Goal: Download file/media

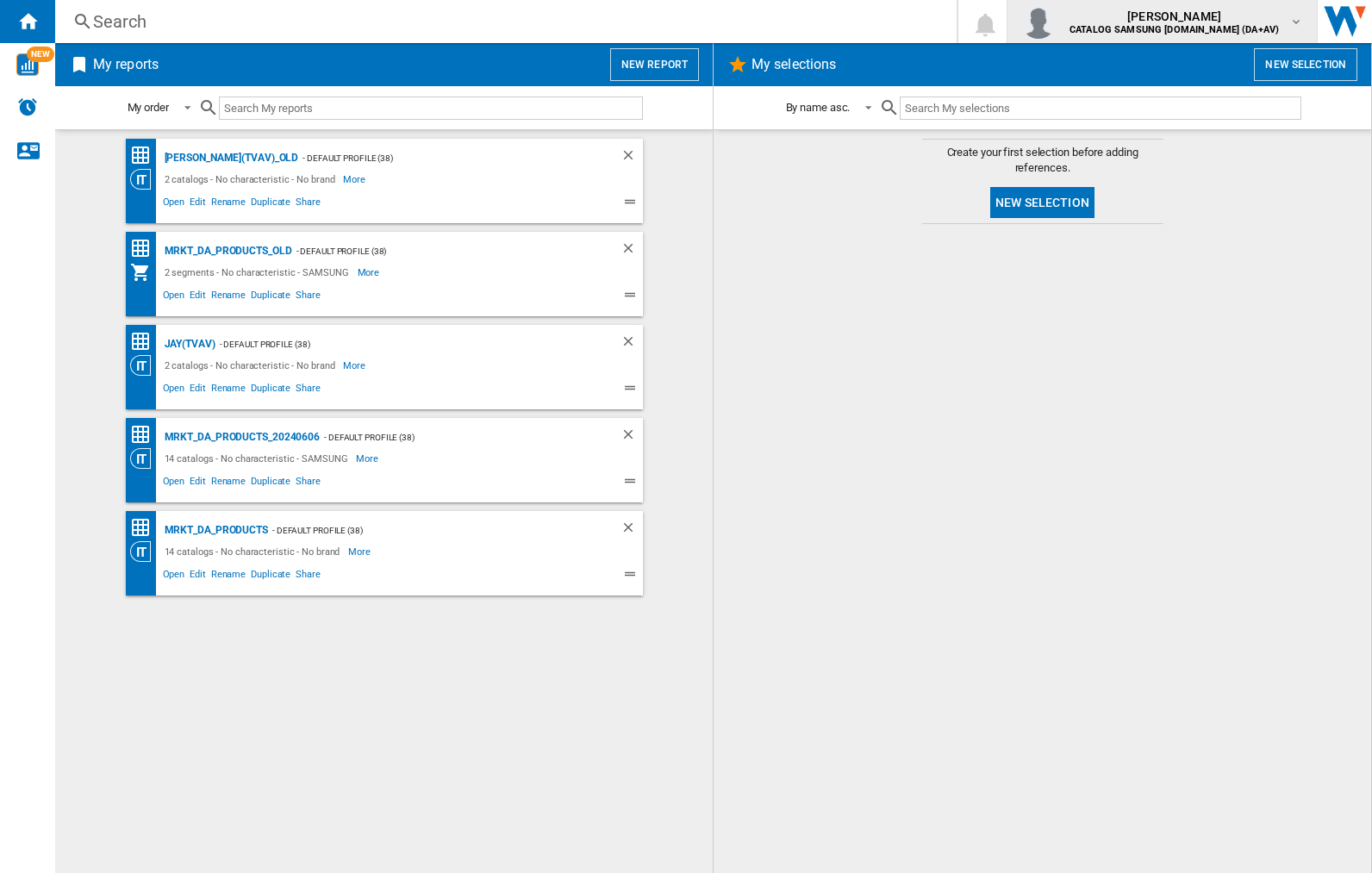
click at [1056, 21] on img "button" at bounding box center [1038, 21] width 34 height 34
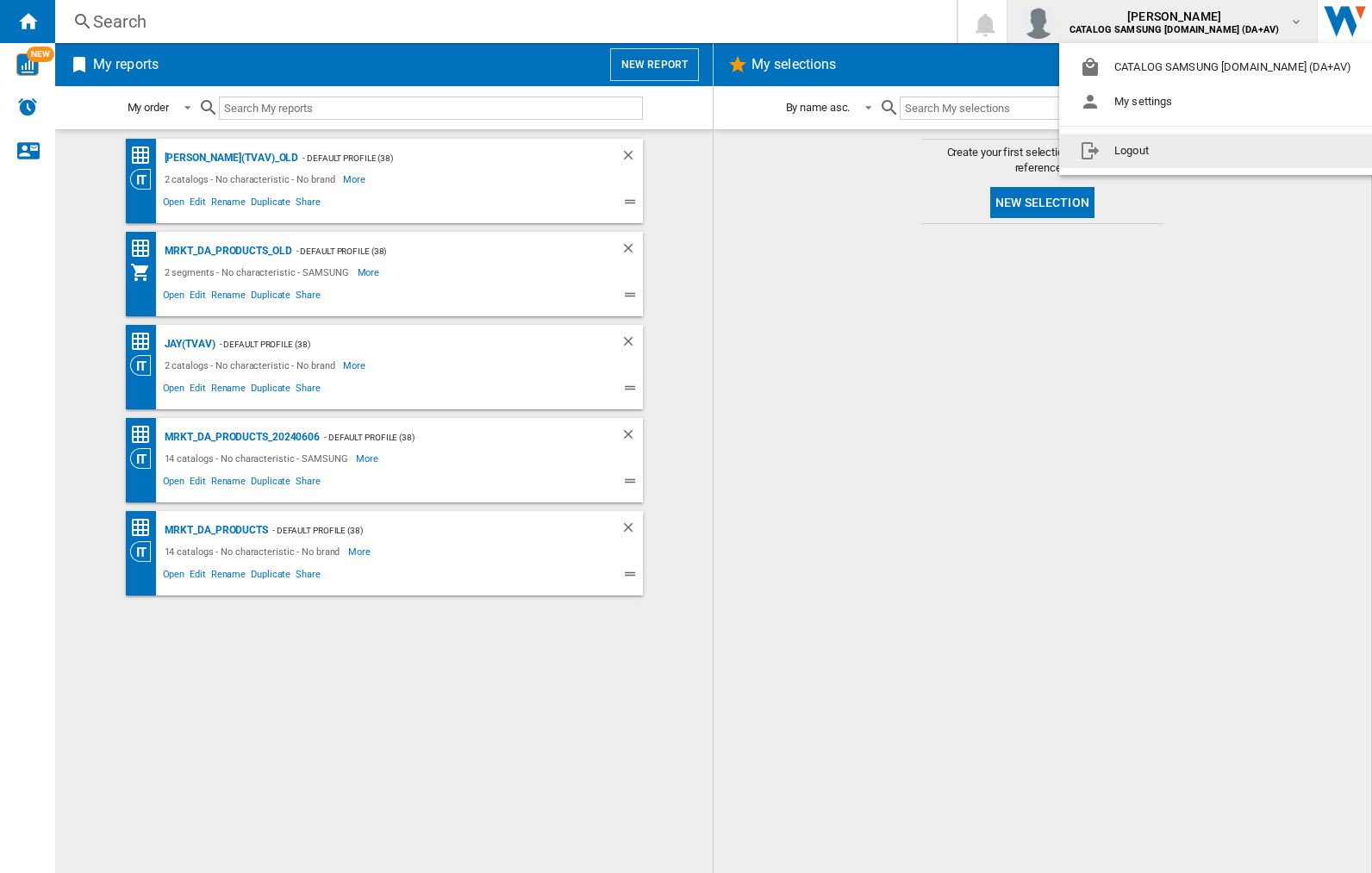
click at [1192, 150] on button "Logout" at bounding box center [1219, 150] width 320 height 34
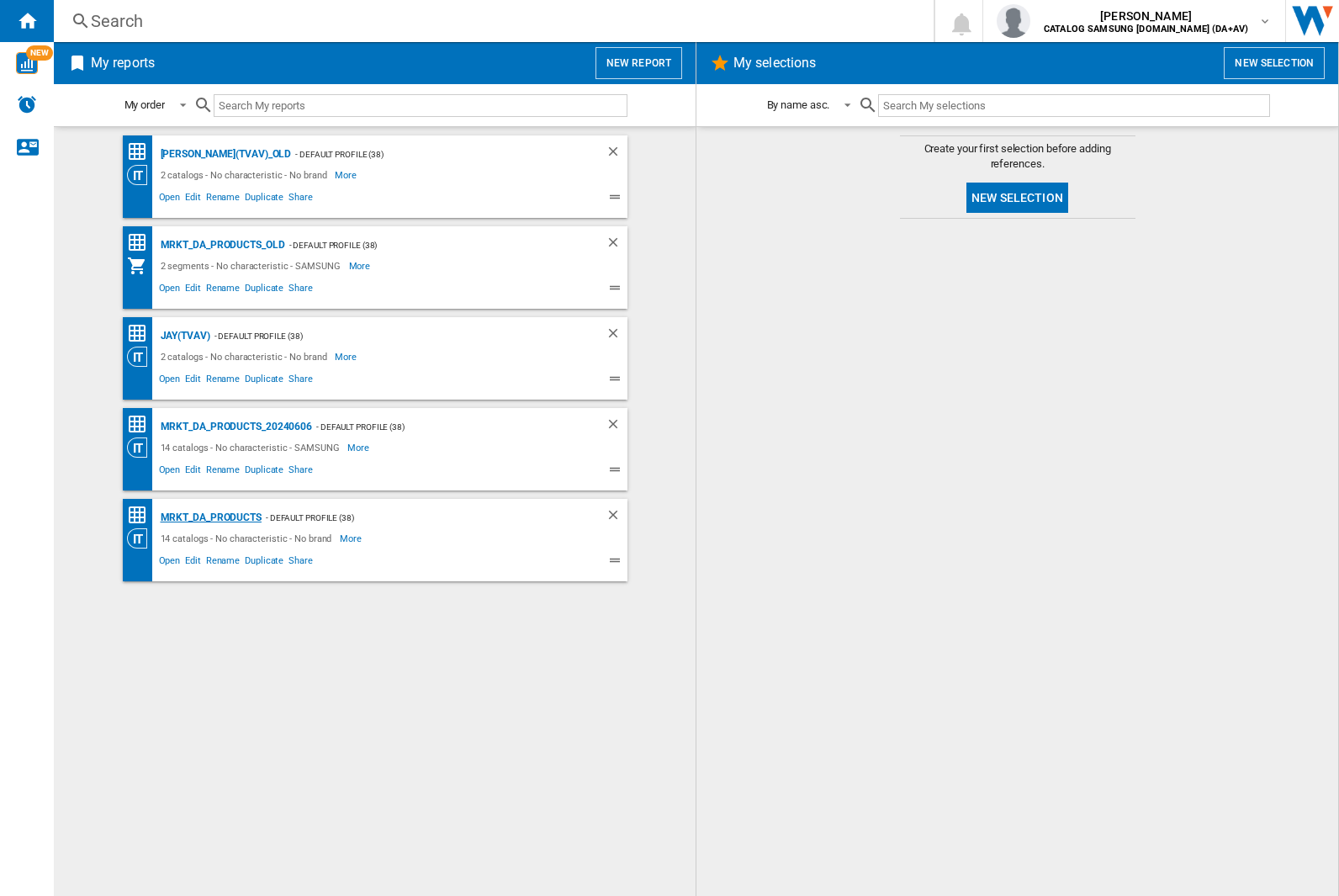
click at [211, 517] on div "MRKT_DA_PRODUCTS" at bounding box center [209, 517] width 105 height 21
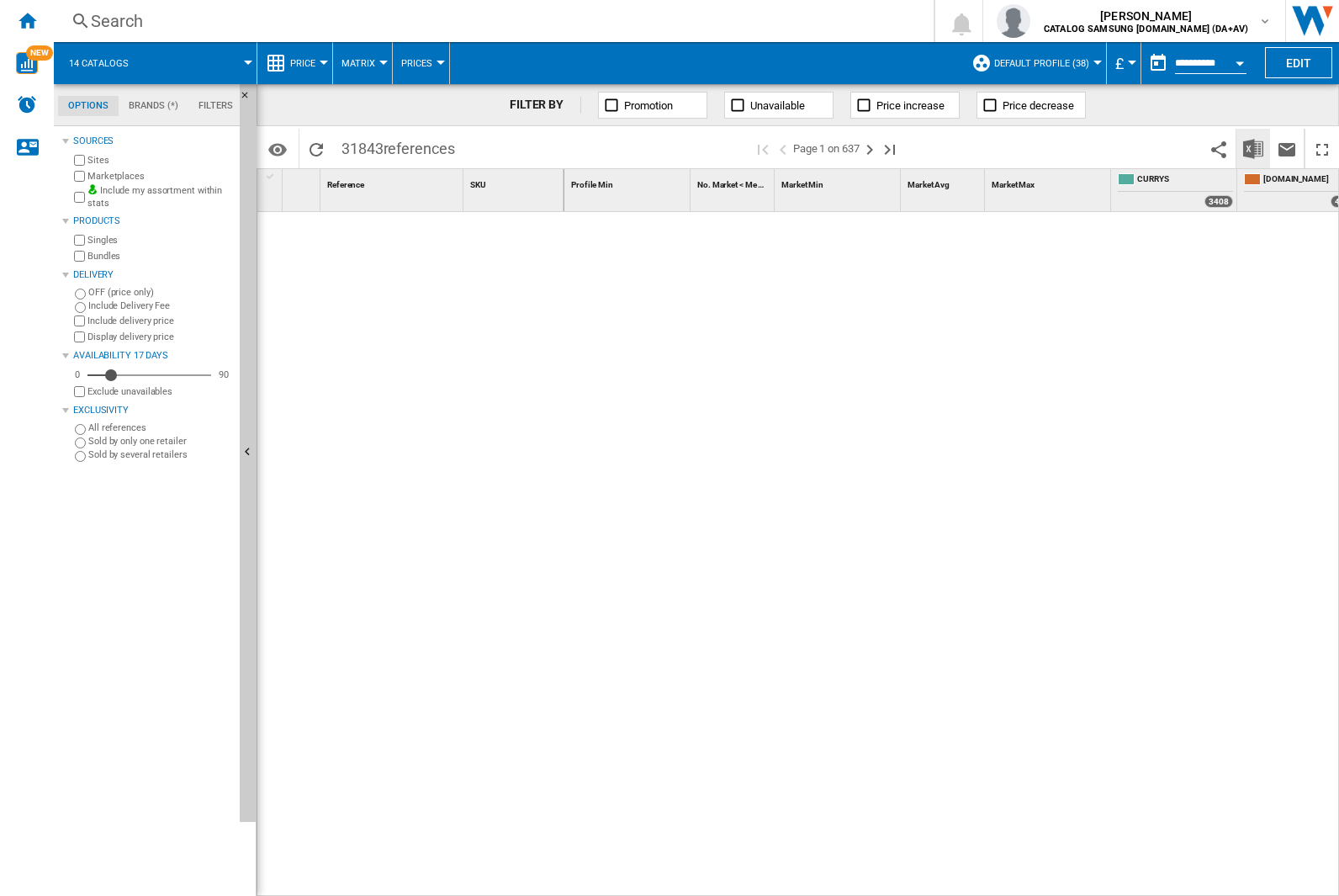
click at [1252, 147] on img "Download in Excel" at bounding box center [1252, 149] width 20 height 20
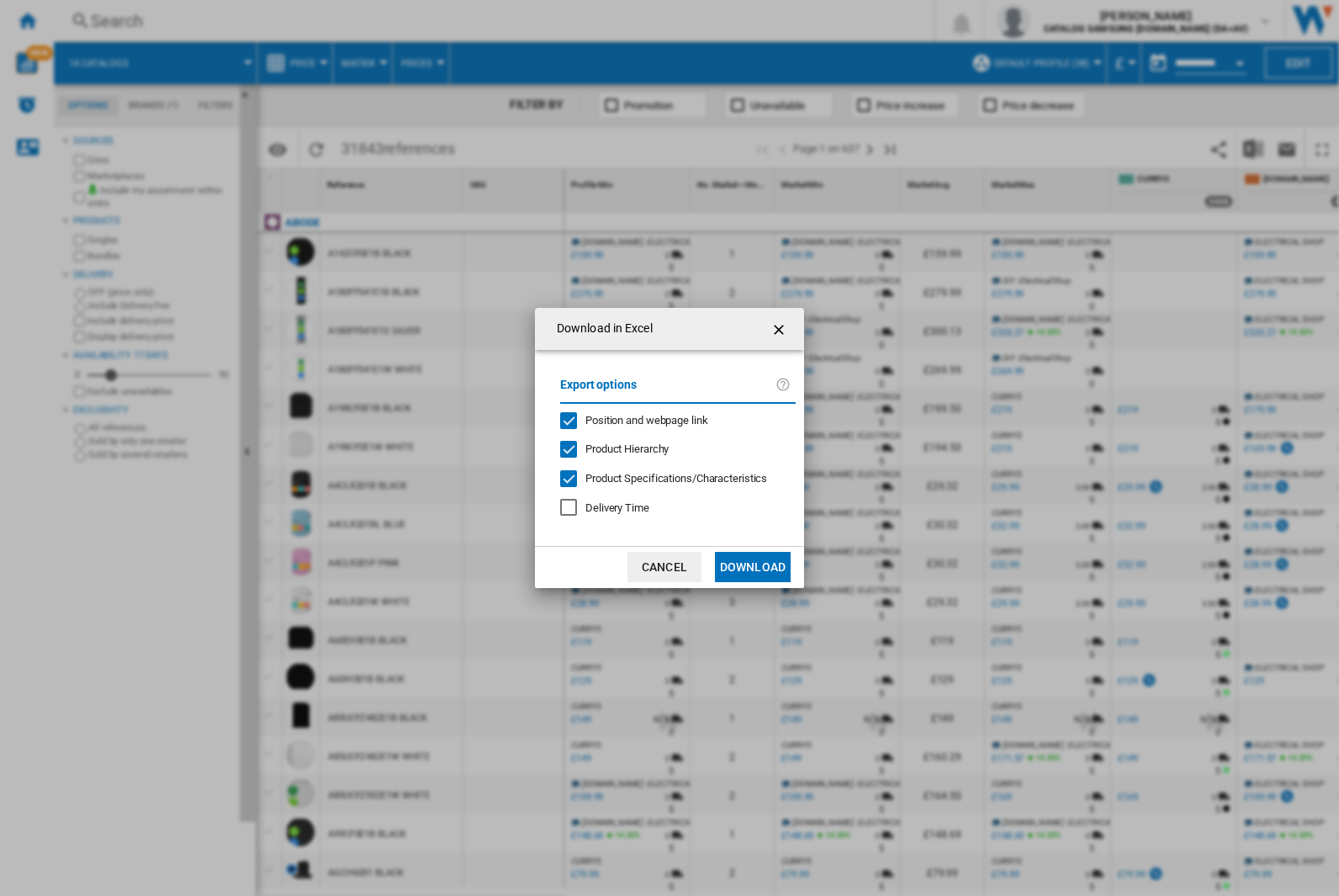
click at [635, 420] on span "Position and webpage link" at bounding box center [647, 420] width 122 height 12
click at [753, 567] on button "Download" at bounding box center [753, 566] width 76 height 31
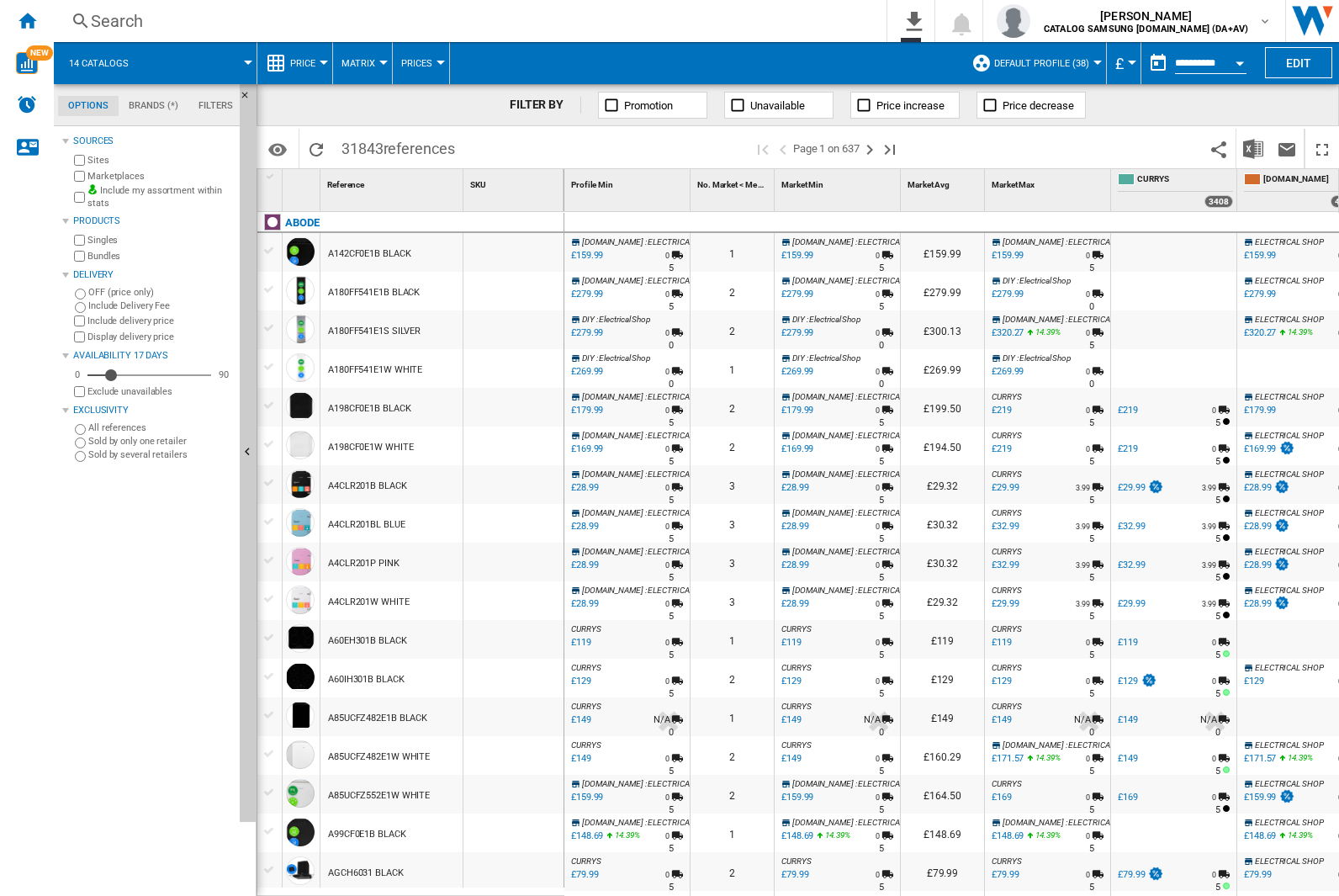
click at [1226, 112] on div "FILTER BY Promotion Unavailable Price increase Price decrease" at bounding box center [797, 105] width 1082 height 42
